Goal: Transaction & Acquisition: Subscribe to service/newsletter

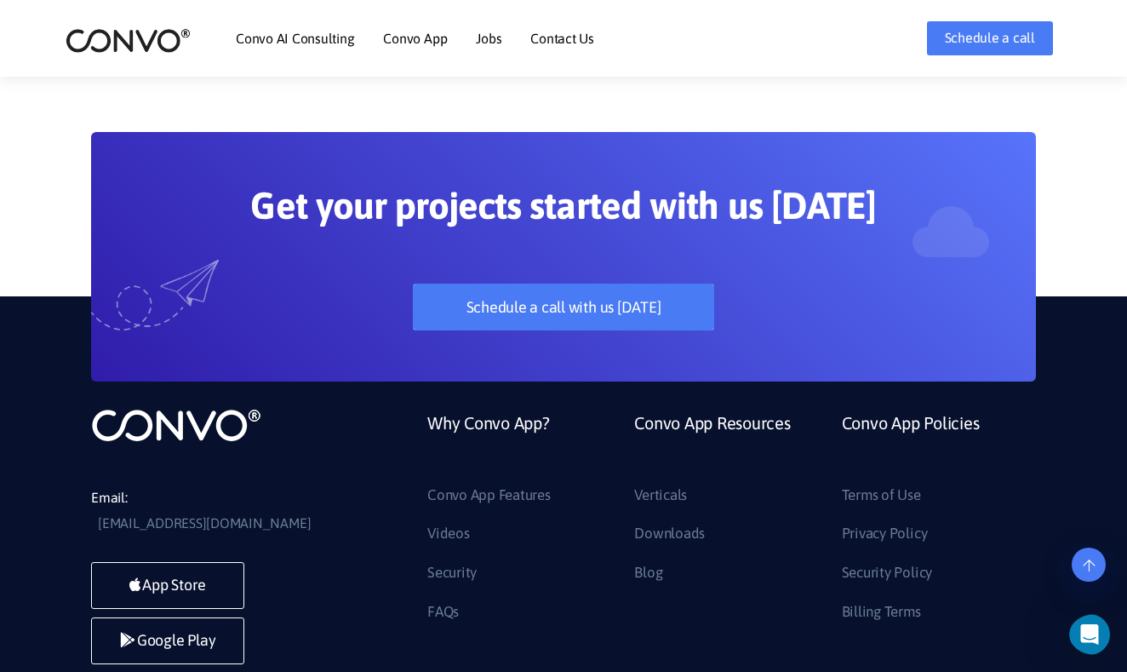
scroll to position [4419, 0]
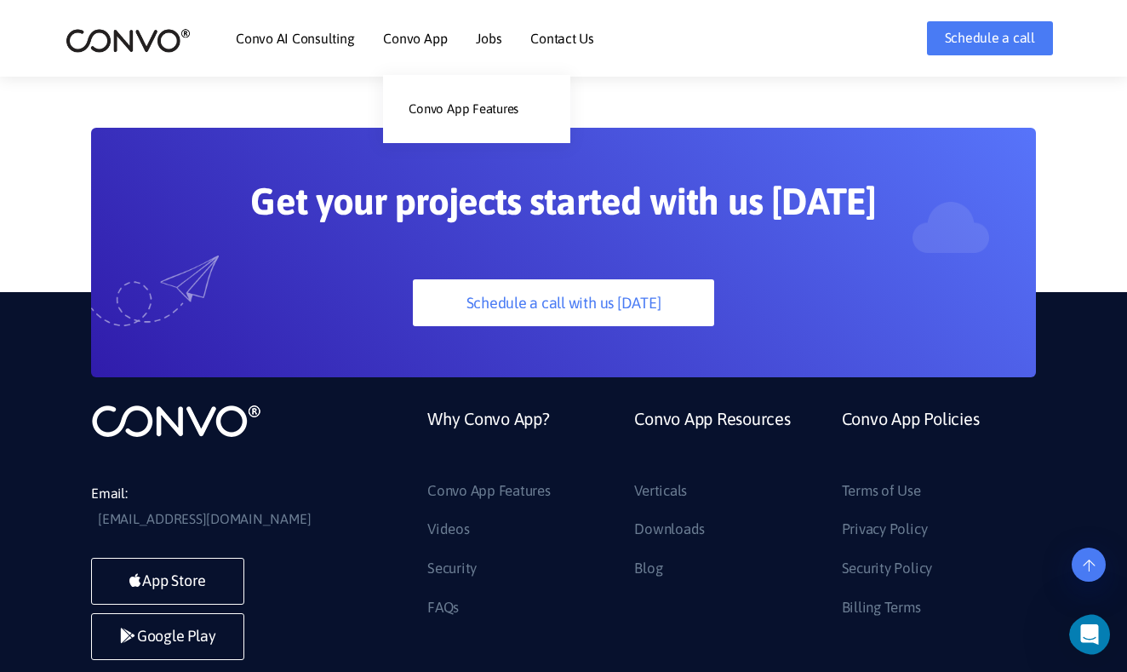
click at [415, 33] on link "Convo App" at bounding box center [415, 38] width 64 height 14
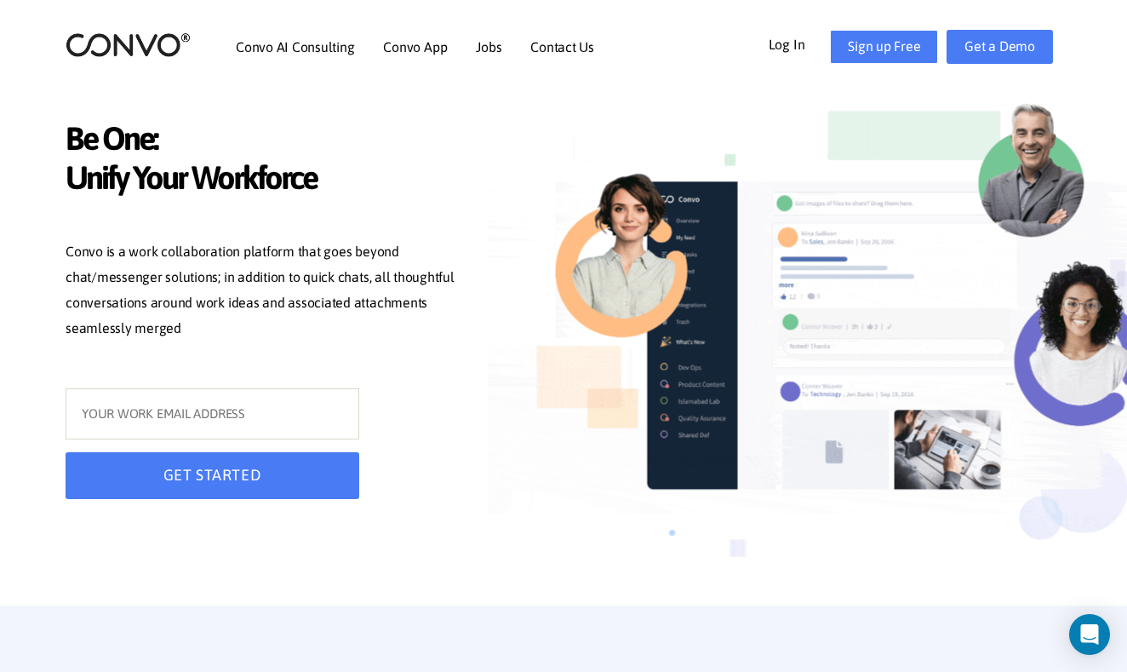
click at [879, 47] on link "Sign up Free" at bounding box center [884, 47] width 108 height 34
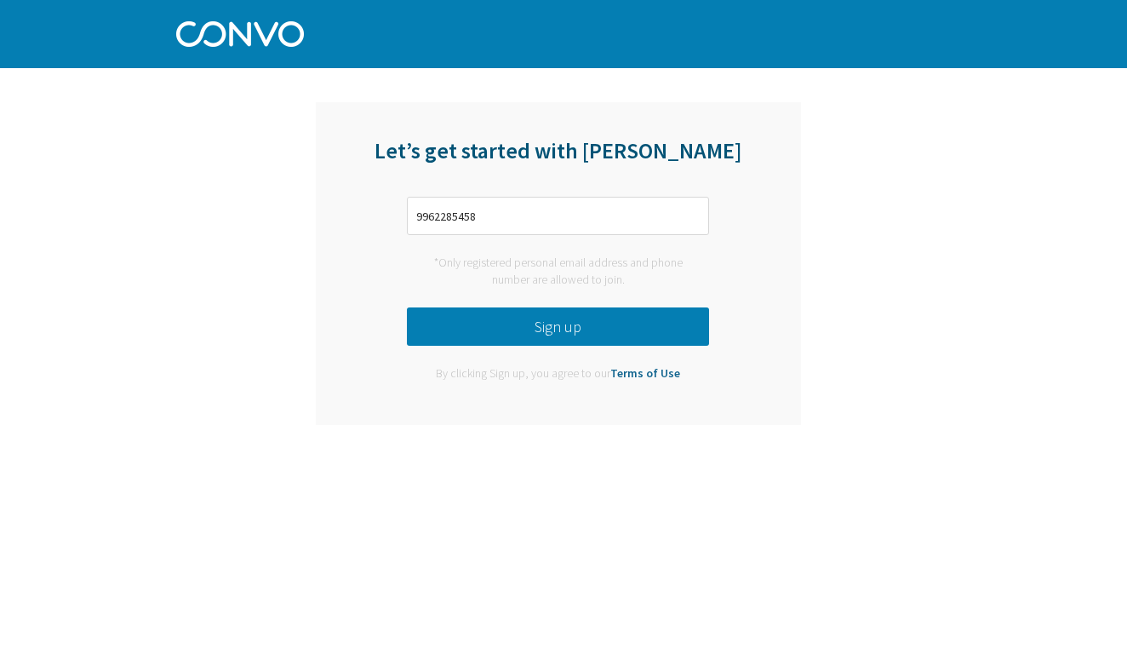
click at [609, 273] on div "*Only registered personal email address and phone number are allowed to join." at bounding box center [558, 271] width 302 height 33
click at [578, 210] on input "9962285458" at bounding box center [558, 216] width 302 height 38
click at [590, 316] on button "Sign up" at bounding box center [558, 326] width 302 height 38
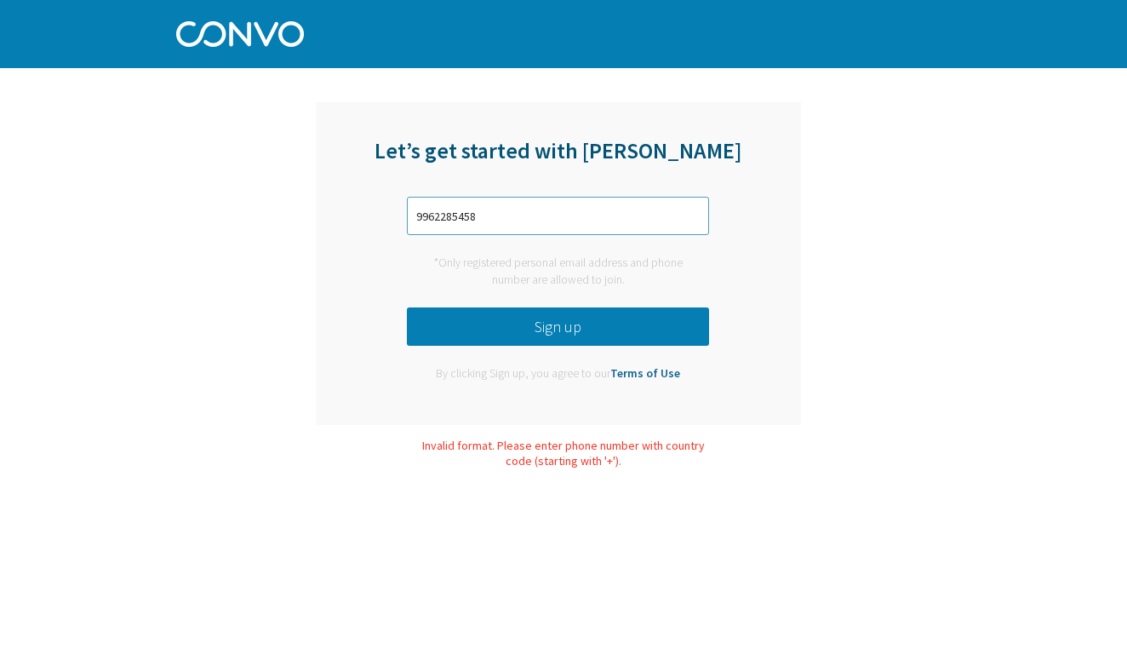
drag, startPoint x: 522, startPoint y: 212, endPoint x: 378, endPoint y: 214, distance: 143.9
click at [378, 214] on div "Let’s get started with [PERSON_NAME] 9962285458 *Only registered personal email…" at bounding box center [558, 263] width 485 height 323
type input "[EMAIL_ADDRESS][DOMAIN_NAME]"
click at [512, 315] on button "Sign up" at bounding box center [558, 326] width 302 height 38
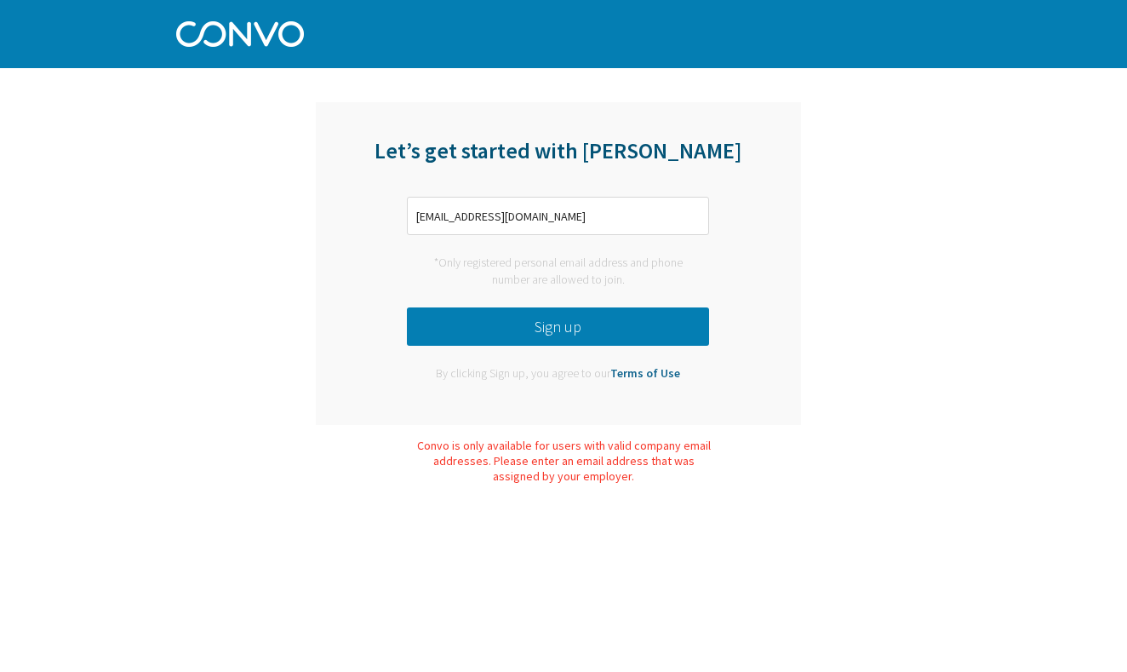
click at [662, 372] on link "Terms of Use" at bounding box center [645, 372] width 70 height 15
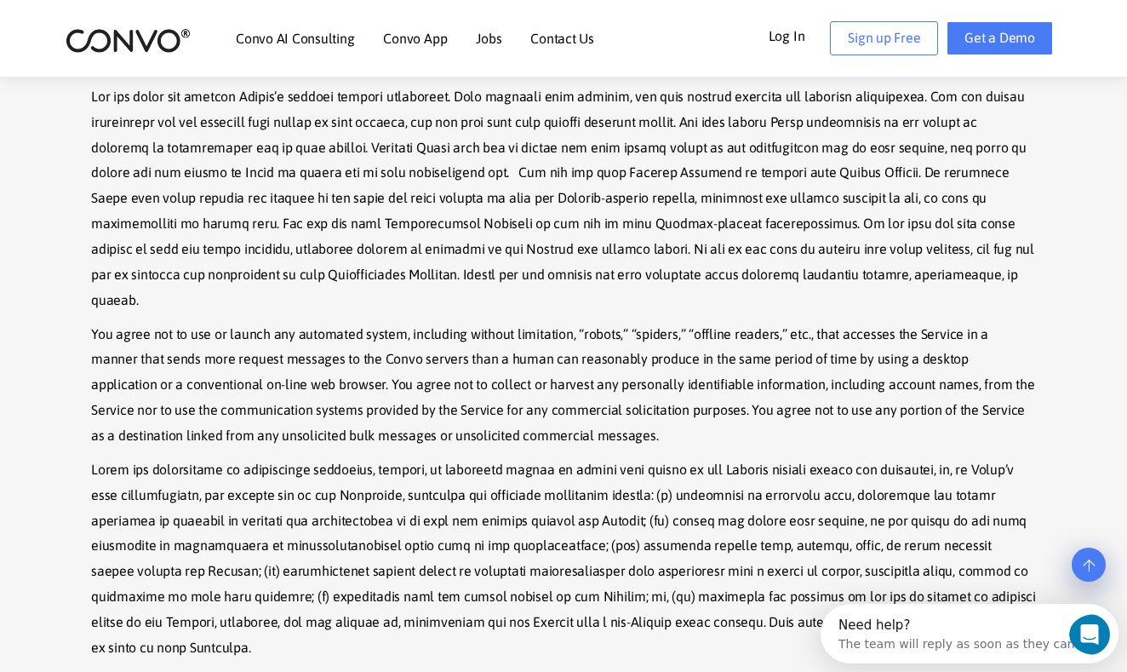
click at [1006, 29] on link "Get a Demo" at bounding box center [1000, 38] width 106 height 34
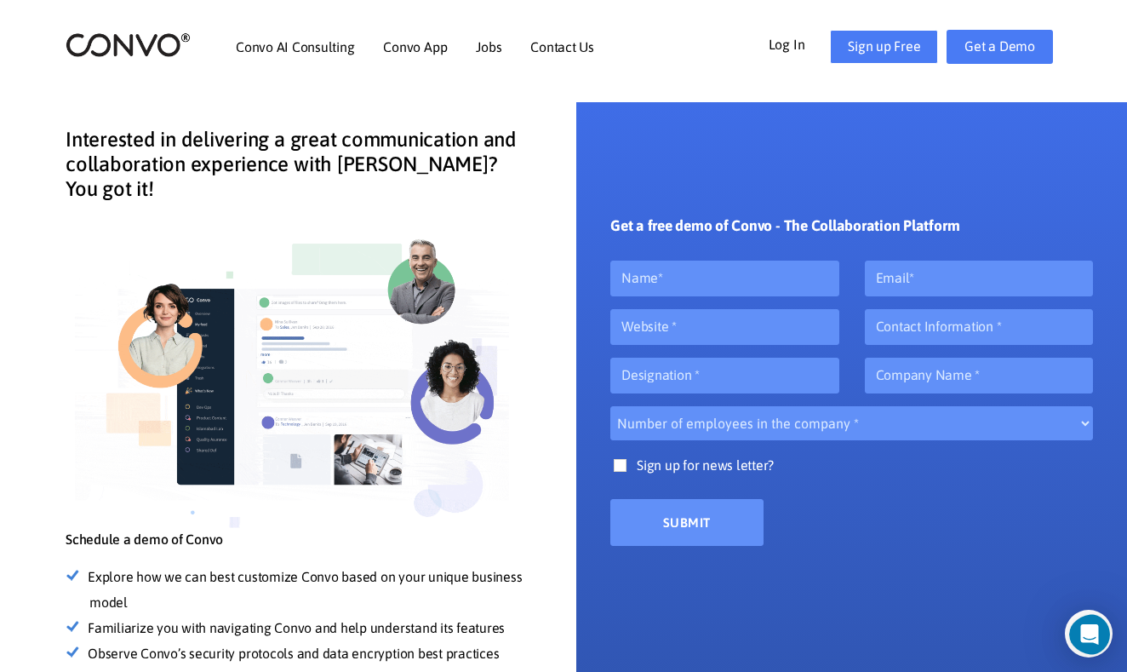
click at [876, 46] on link "Sign up Free" at bounding box center [884, 47] width 108 height 34
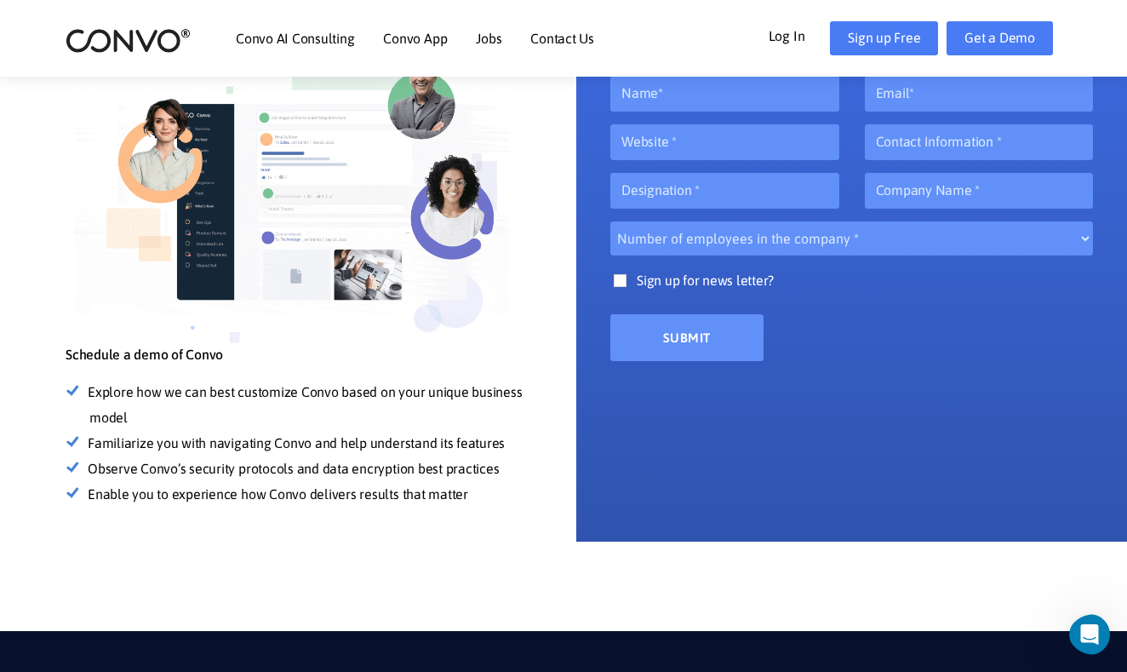
scroll to position [147, 0]
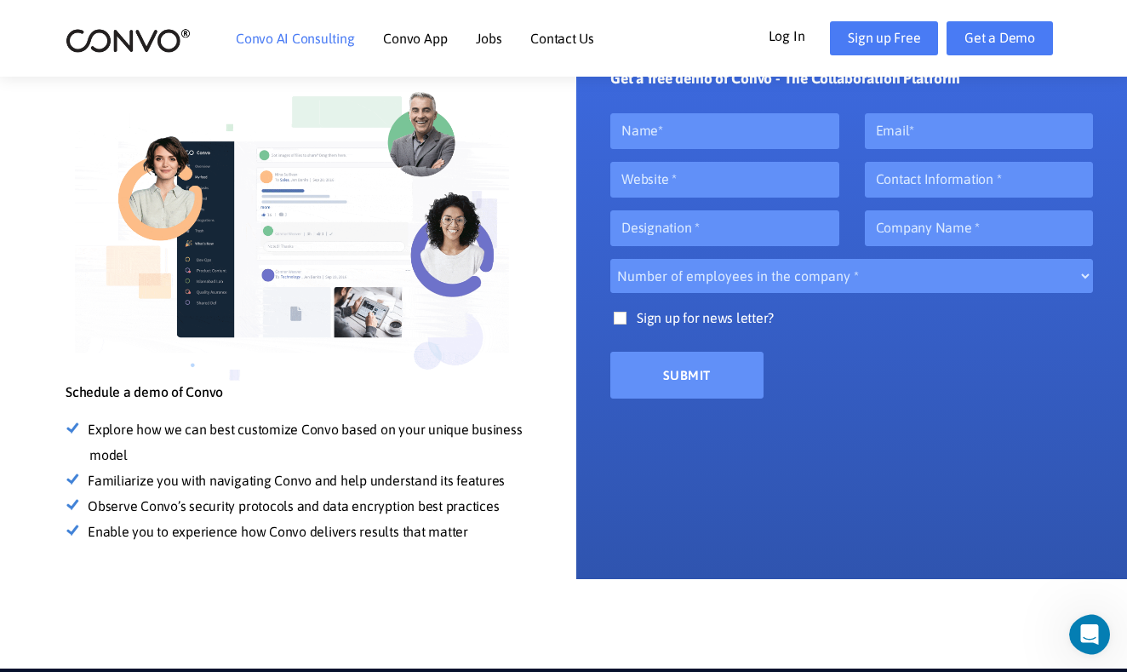
click at [332, 44] on link "Convo AI Consulting" at bounding box center [295, 38] width 118 height 14
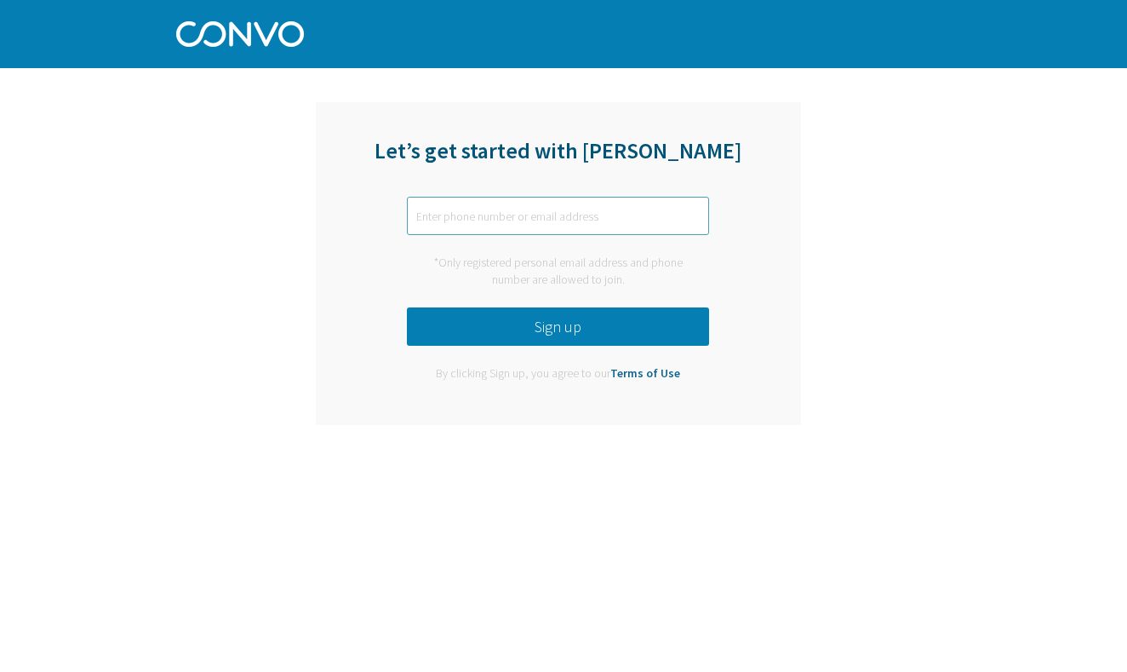
paste input "s"
click at [590, 224] on input "text" at bounding box center [558, 216] width 302 height 38
type input "seenu.seenu"
type input "seenu.seenu.seenu@gmail.com"
click at [589, 278] on div "*Only registered personal email address and phone number are allowed to join." at bounding box center [558, 271] width 302 height 33
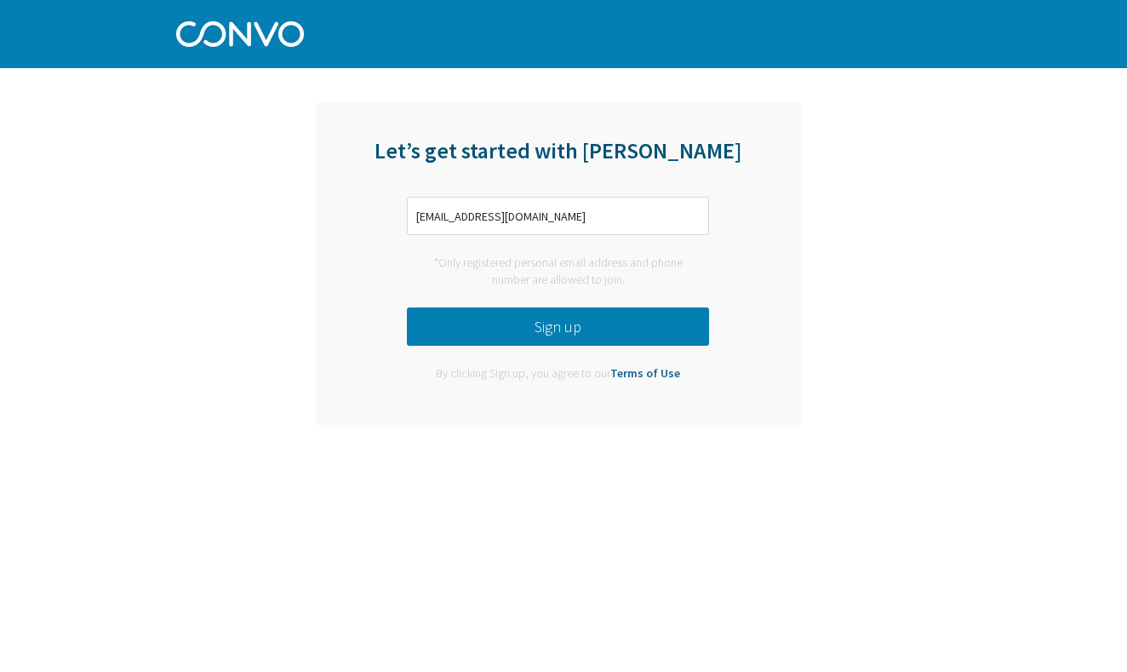
click at [589, 278] on div "*Only registered personal email address and phone number are allowed to join." at bounding box center [558, 271] width 302 height 33
click at [586, 327] on button "Sign up" at bounding box center [558, 326] width 302 height 38
